Goal: Task Accomplishment & Management: Complete application form

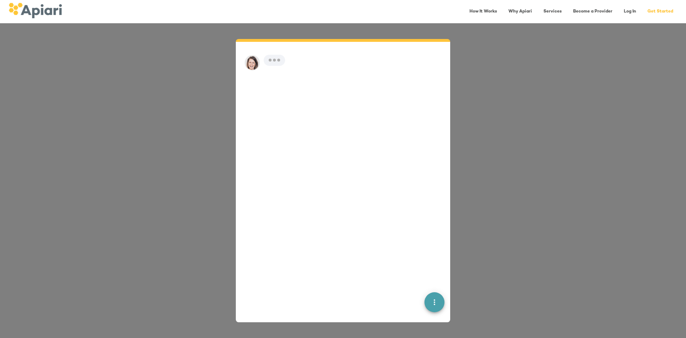
scroll to position [10, 0]
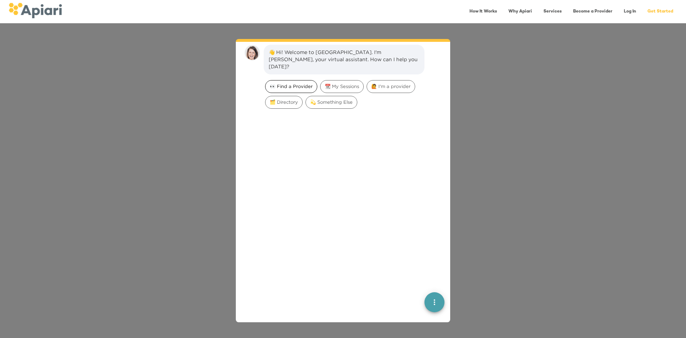
click at [305, 83] on span "👀 Find a Provider" at bounding box center [291, 86] width 51 height 7
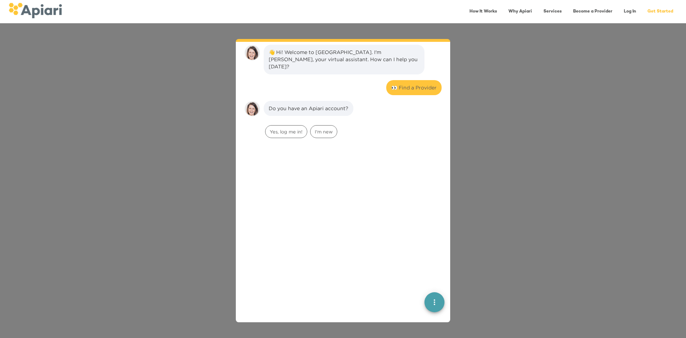
scroll to position [59, 0]
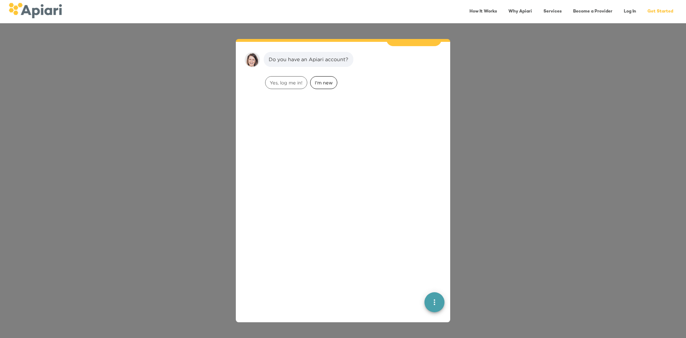
click at [329, 79] on span "I'm new" at bounding box center [324, 82] width 26 height 7
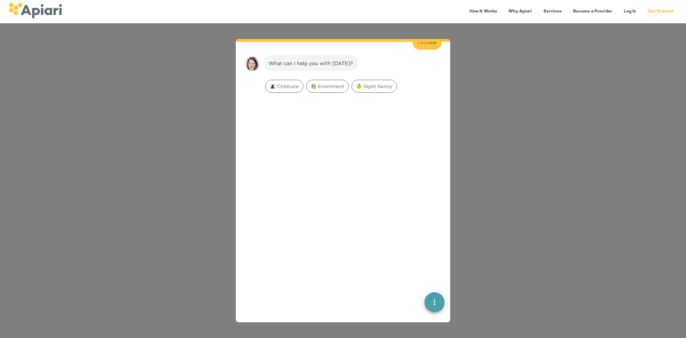
scroll to position [104, 0]
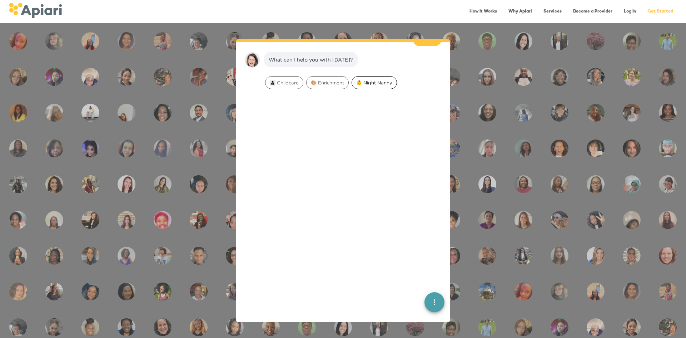
click at [378, 79] on span "👶 Night Nanny" at bounding box center [374, 82] width 45 height 7
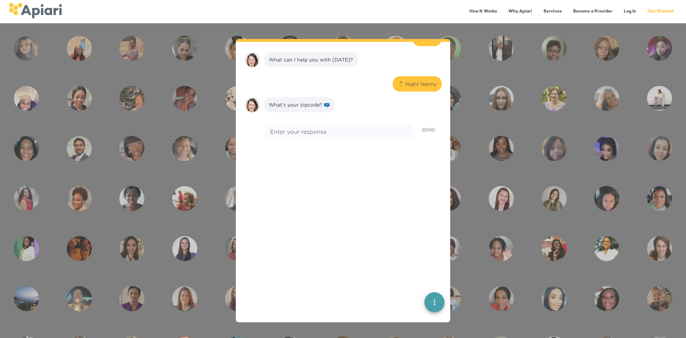
scroll to position [149, 0]
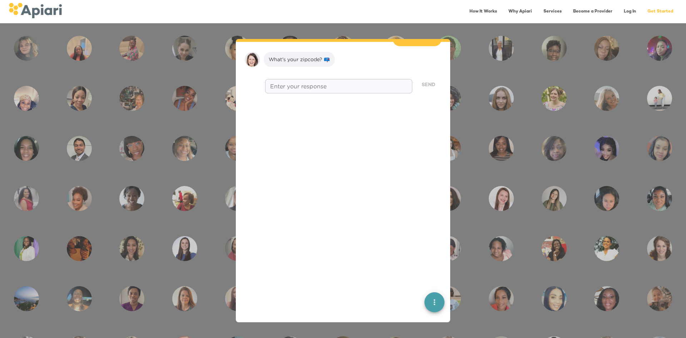
click at [343, 83] on textarea at bounding box center [338, 86] width 137 height 7
type textarea "*****"
click at [422, 81] on span "Send" at bounding box center [429, 85] width 14 height 9
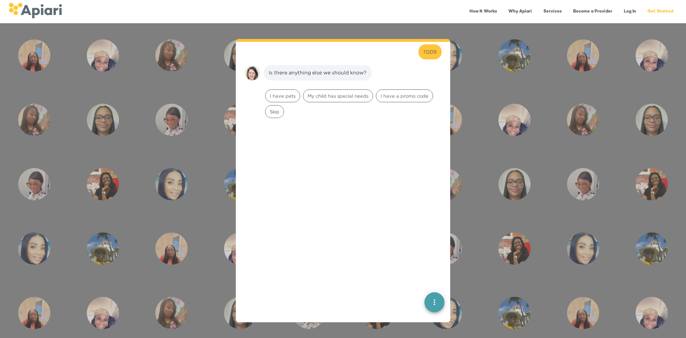
scroll to position [194, 0]
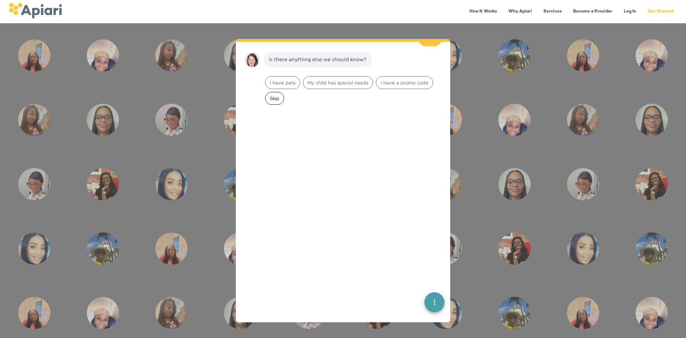
click at [282, 95] on span "Skip" at bounding box center [275, 98] width 18 height 7
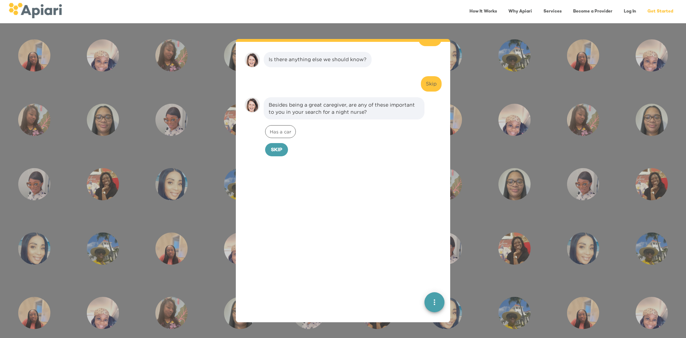
scroll to position [239, 0]
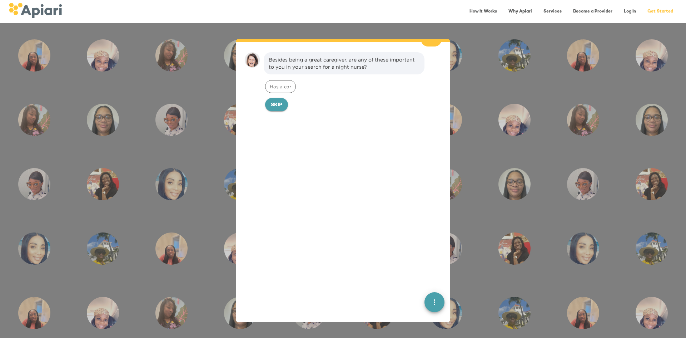
click at [280, 101] on span "Skip" at bounding box center [276, 105] width 11 height 9
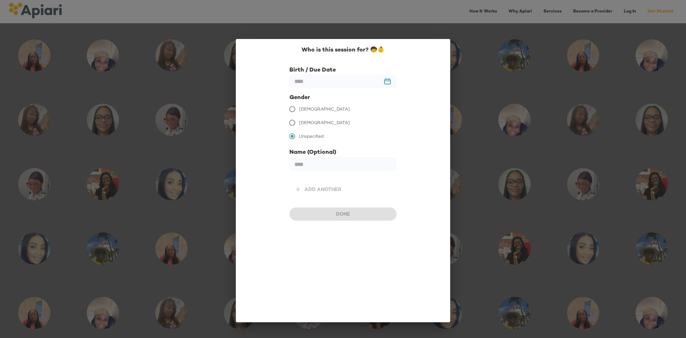
scroll to position [288, 0]
click at [313, 164] on input "text" at bounding box center [343, 164] width 107 height 14
click at [343, 82] on input "text" at bounding box center [343, 81] width 107 height 14
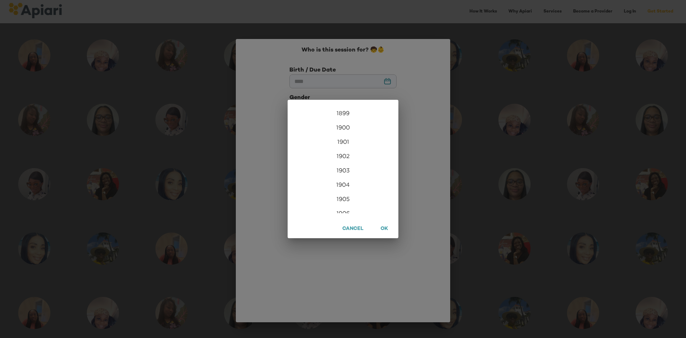
scroll to position [1730, 0]
click at [342, 208] on div "2026" at bounding box center [343, 206] width 111 height 14
click at [308, 116] on div "Jan" at bounding box center [306, 119] width 37 height 27
type input "**********"
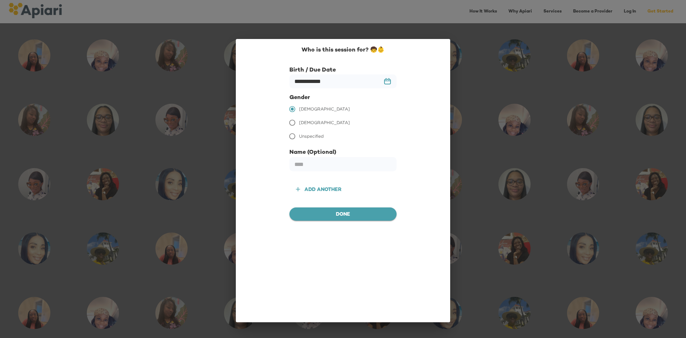
click at [362, 217] on span "Done" at bounding box center [343, 214] width 96 height 9
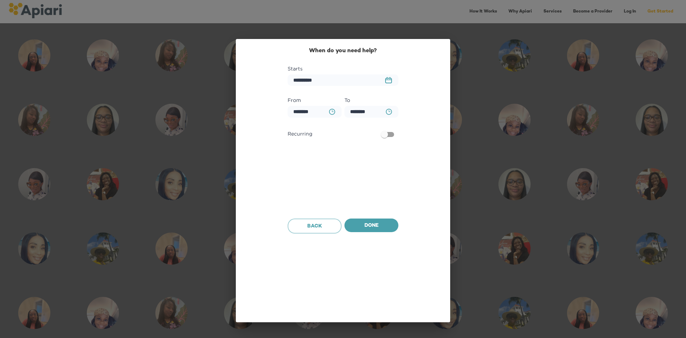
scroll to position [334, 0]
click at [332, 114] on icon "BA0D2328-0349-4FFE-B945-982DA367CA30 Created with sketchtool." at bounding box center [332, 112] width 6 height 6
click at [367, 112] on div at bounding box center [343, 169] width 686 height 338
click at [367, 112] on input "********" at bounding box center [372, 112] width 54 height 12
click at [385, 113] on button "BA0D2328-0349-4FFE-B945-982DA367CA30 Created with sketchtool." at bounding box center [389, 111] width 15 height 15
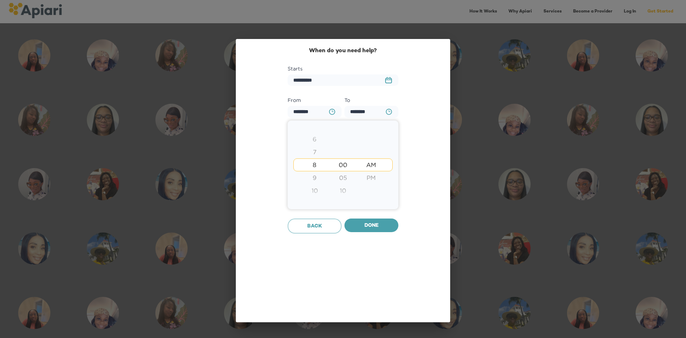
click at [318, 150] on div "7" at bounding box center [315, 151] width 28 height 13
type input "********"
click at [380, 225] on div at bounding box center [343, 169] width 686 height 338
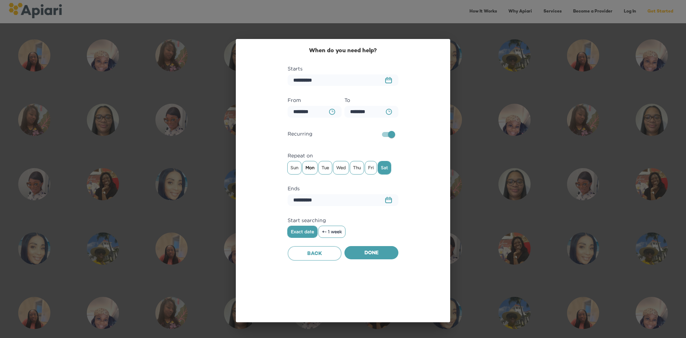
click at [311, 170] on span "Mon" at bounding box center [310, 167] width 15 height 11
click at [330, 169] on span "Tue" at bounding box center [325, 167] width 13 height 11
click at [340, 168] on span "Wed" at bounding box center [340, 167] width 15 height 11
click at [358, 169] on span "Thu" at bounding box center [357, 167] width 14 height 11
click at [370, 170] on span "Fri" at bounding box center [370, 167] width 11 height 11
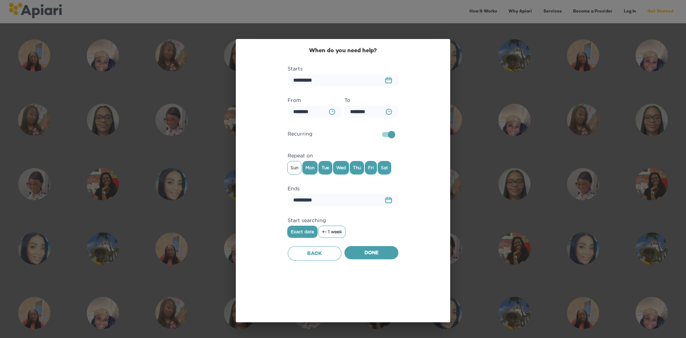
click at [386, 169] on span "Sat" at bounding box center [384, 167] width 13 height 11
click at [372, 253] on span "Done" at bounding box center [371, 253] width 43 height 9
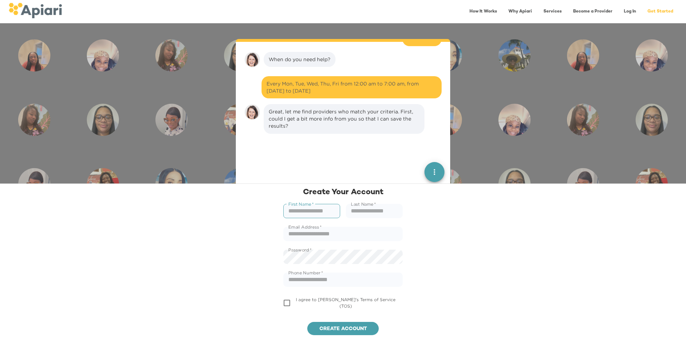
scroll to position [386, 0]
